Goal: Book appointment/travel/reservation

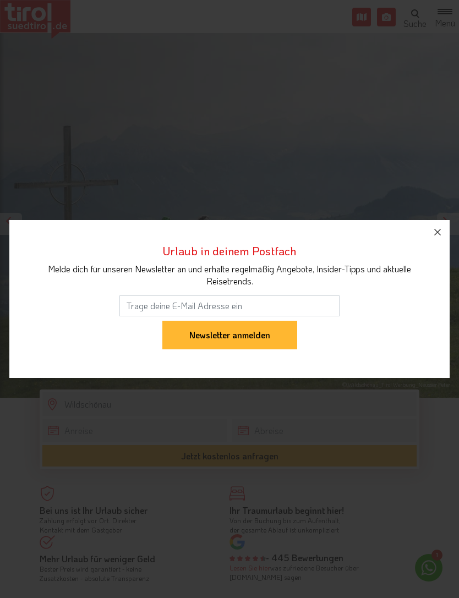
click at [443, 228] on icon "button" at bounding box center [437, 231] width 13 height 13
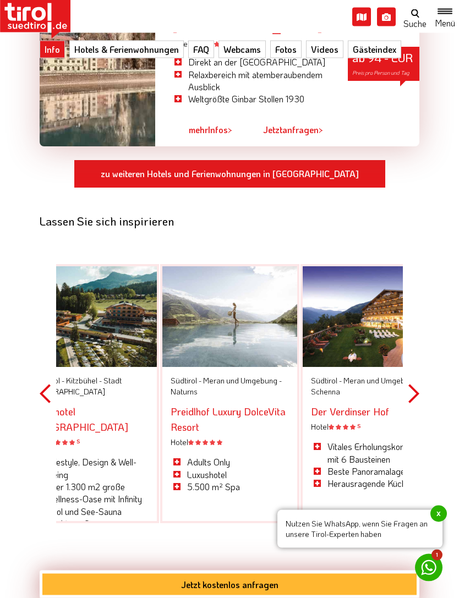
scroll to position [1199, 0]
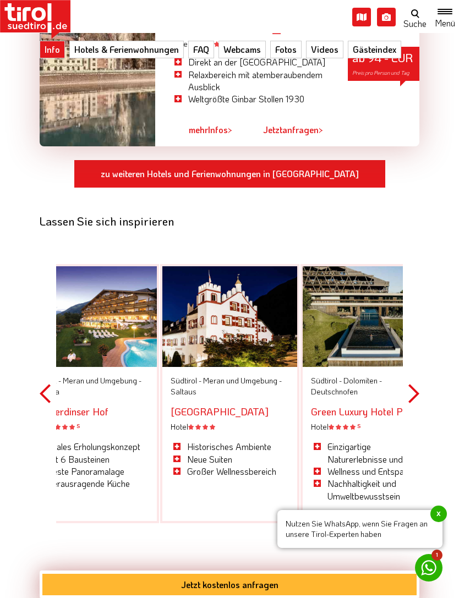
click at [133, 421] on div "Hotel S" at bounding box center [89, 426] width 118 height 11
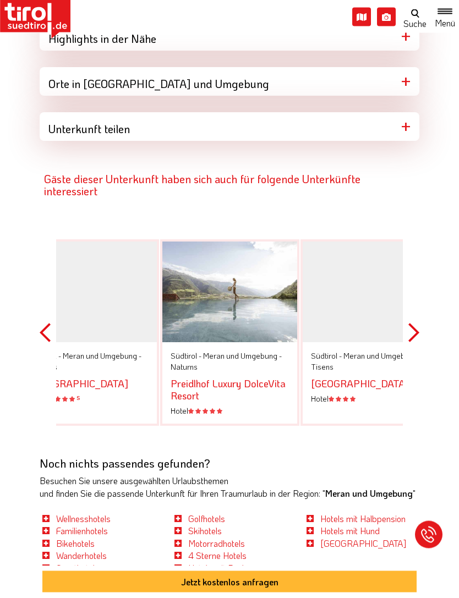
scroll to position [1370, 0]
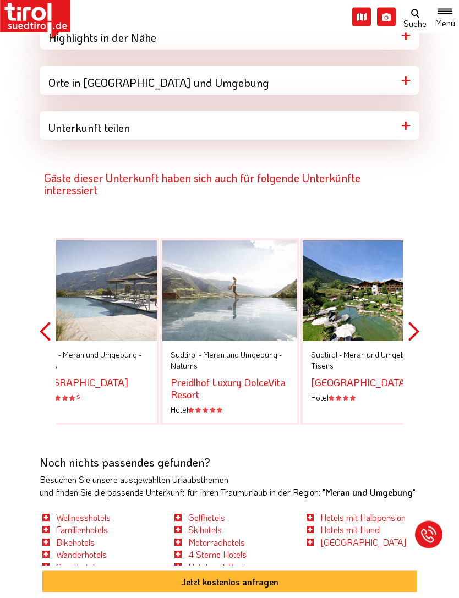
click at [42, 316] on button "Previous" at bounding box center [45, 332] width 11 height 248
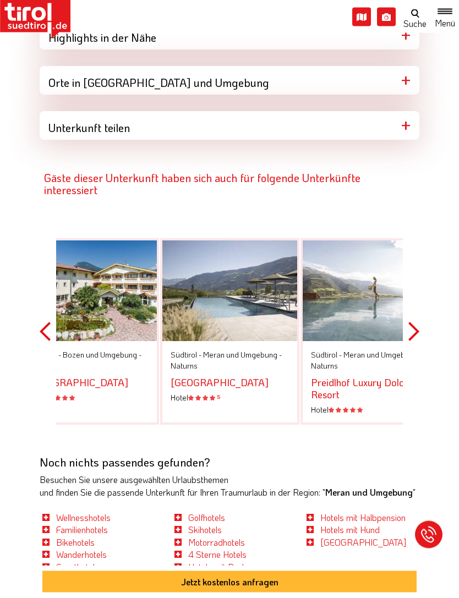
click at [44, 316] on button "Previous" at bounding box center [45, 332] width 11 height 248
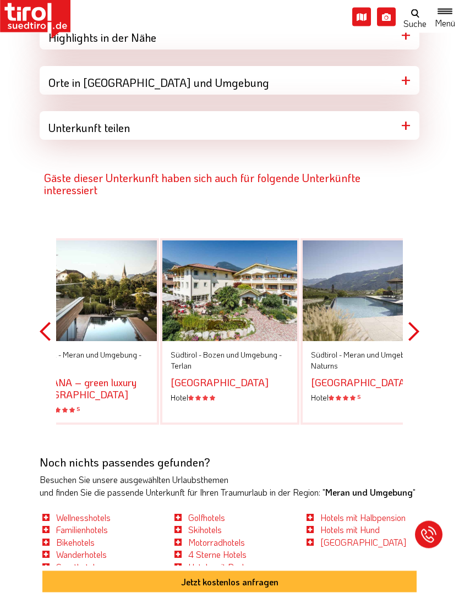
click at [36, 316] on div "Gäste dieser Unterkunft haben sich auch für folgende Unterkünfte interessiert P…" at bounding box center [229, 298] width 396 height 316
click at [40, 313] on button "Previous" at bounding box center [45, 332] width 11 height 248
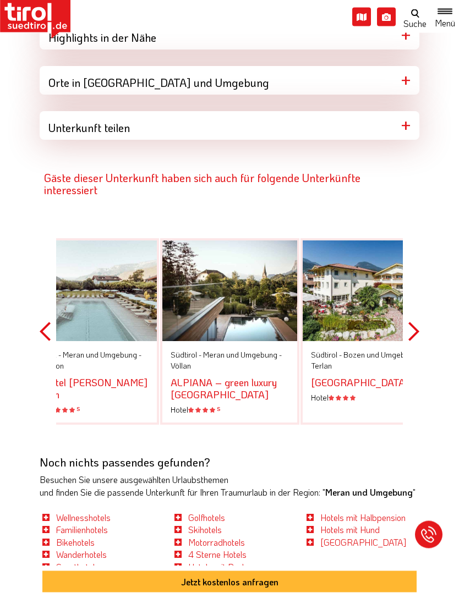
click at [41, 320] on button "Previous" at bounding box center [45, 332] width 11 height 248
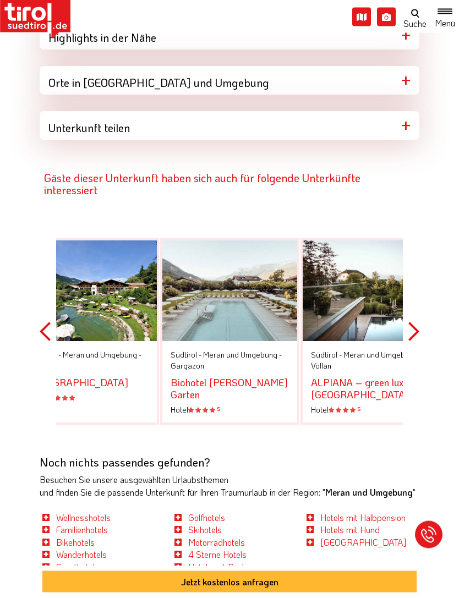
click at [36, 318] on div "Gäste dieser Unterkunft haben sich auch für folgende Unterkünfte interessiert P…" at bounding box center [229, 298] width 396 height 316
click at [35, 320] on div "Gäste dieser Unterkunft haben sich auch für folgende Unterkünfte interessiert P…" at bounding box center [229, 298] width 396 height 316
click at [40, 320] on button "Previous" at bounding box center [45, 332] width 11 height 248
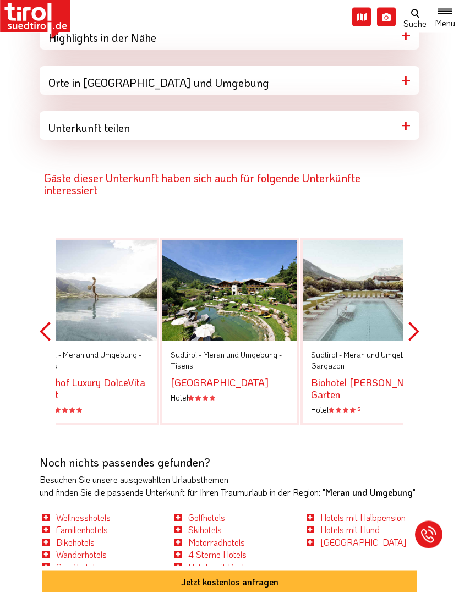
click at [35, 311] on div "Gäste dieser Unterkunft haben sich auch für folgende Unterkünfte interessiert P…" at bounding box center [229, 298] width 396 height 316
click at [40, 320] on button "Previous" at bounding box center [45, 332] width 11 height 248
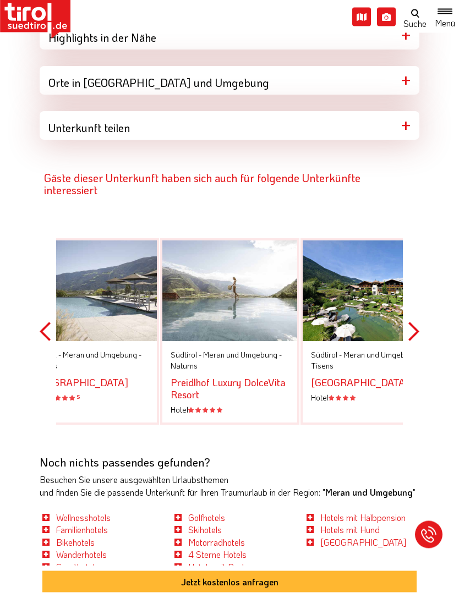
click at [43, 320] on button "Previous" at bounding box center [45, 332] width 11 height 248
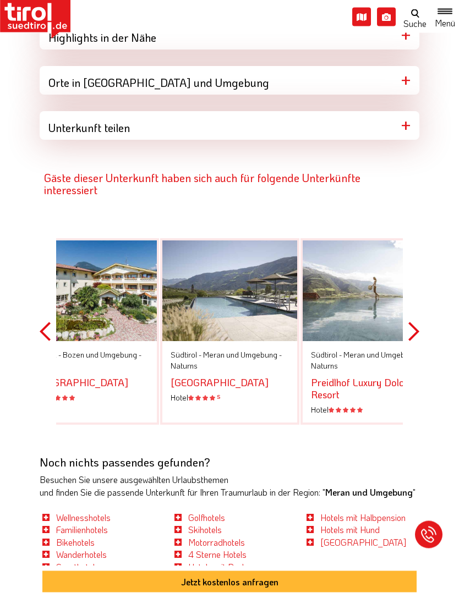
click at [41, 314] on button "Previous" at bounding box center [45, 332] width 11 height 248
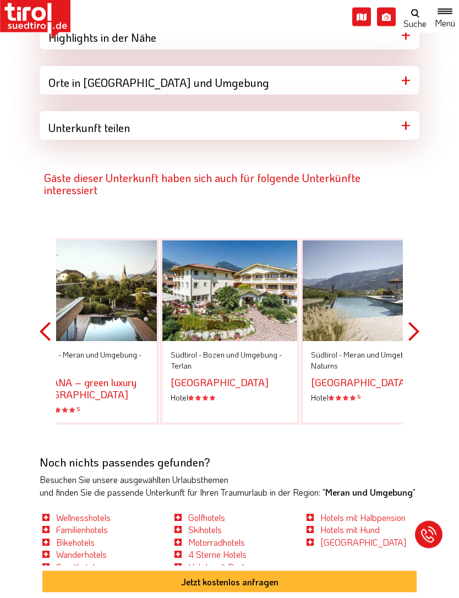
click at [45, 318] on button "Previous" at bounding box center [45, 332] width 11 height 248
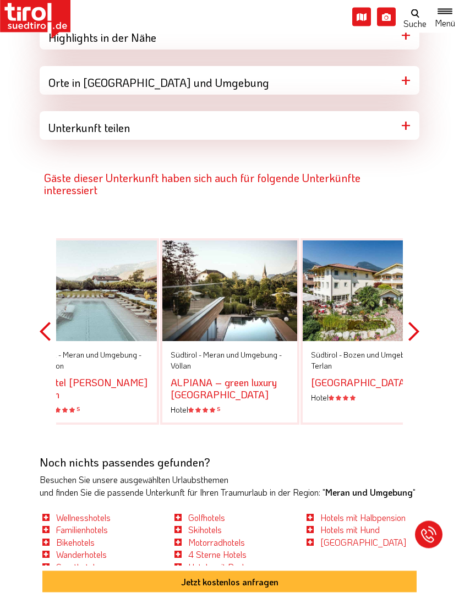
click at [44, 317] on button "Previous" at bounding box center [45, 332] width 11 height 248
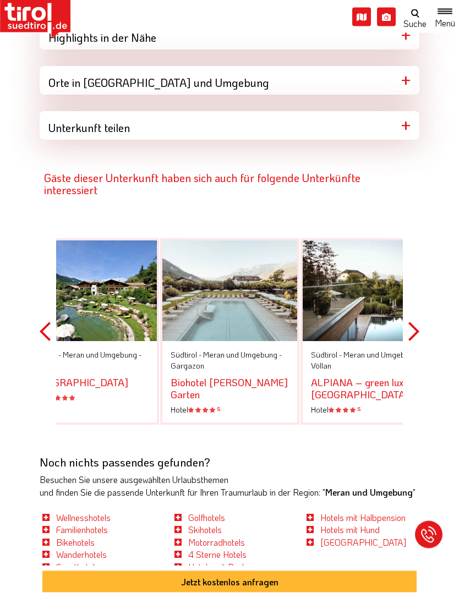
click at [44, 320] on button "Previous" at bounding box center [45, 332] width 11 height 248
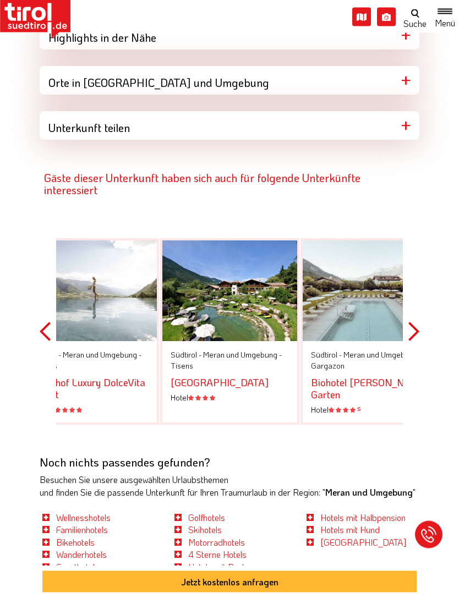
click at [40, 318] on button "Previous" at bounding box center [45, 332] width 11 height 248
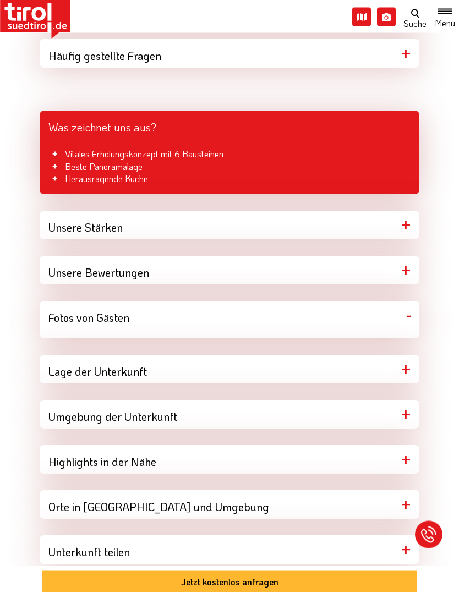
scroll to position [939, 0]
